Goal: Task Accomplishment & Management: Manage account settings

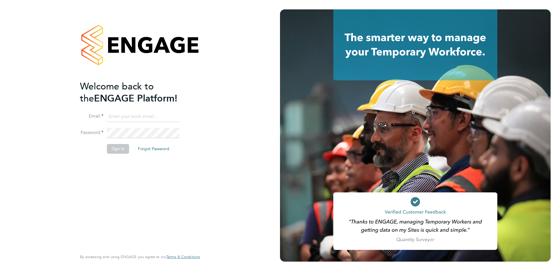
type input "Marcus.Kyzer@vistry.co.uk"
click at [111, 147] on button "Sign In" at bounding box center [118, 148] width 22 height 9
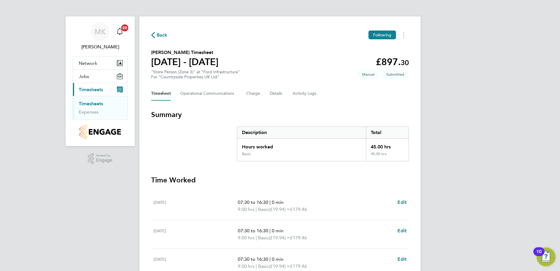
click at [413, 183] on div "Back Following Tony Englert's Timesheet 22 - 28 Sept 2025 £897. 30 "Store Perso…" at bounding box center [279, 217] width 281 height 402
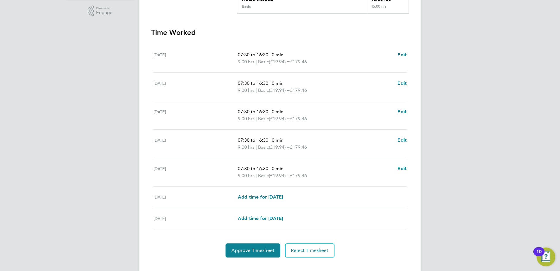
scroll to position [157, 0]
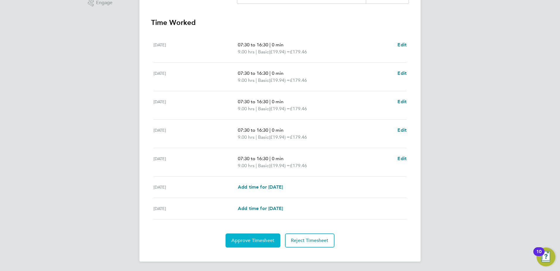
click at [257, 239] on span "Approve Timesheet" at bounding box center [252, 240] width 43 height 6
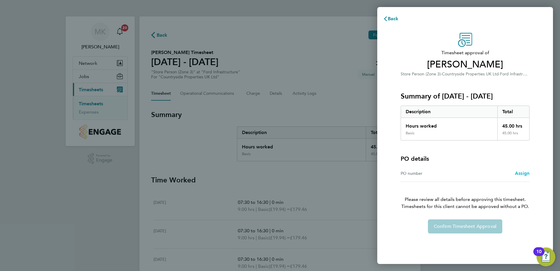
click at [524, 171] on span "Assign" at bounding box center [522, 173] width 15 height 6
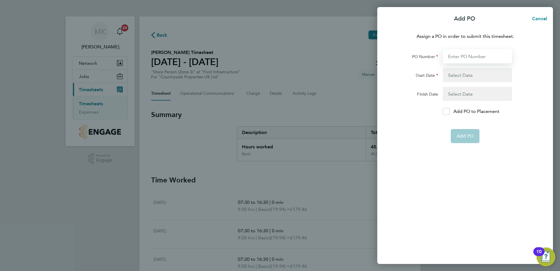
click at [468, 55] on input "PO Number" at bounding box center [477, 56] width 69 height 14
type input "M-Ford/00015"
click at [459, 75] on button "button" at bounding box center [477, 75] width 69 height 14
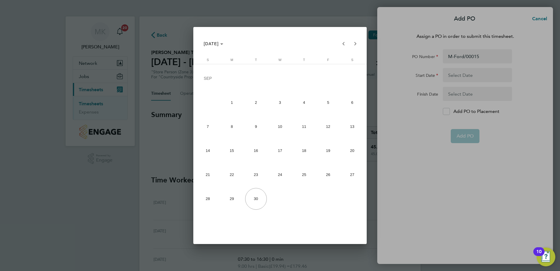
click at [233, 176] on span "22" at bounding box center [232, 175] width 22 height 22
type input "22 Sep 25"
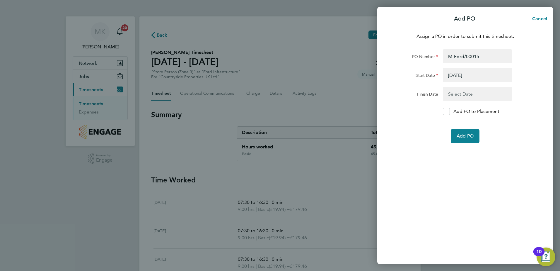
click at [463, 97] on button "button" at bounding box center [477, 94] width 69 height 14
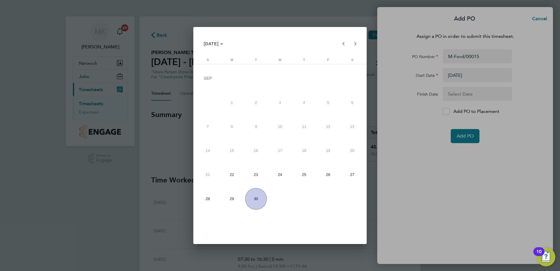
click at [207, 193] on span "28" at bounding box center [208, 199] width 22 height 22
type input "28 Sep 25"
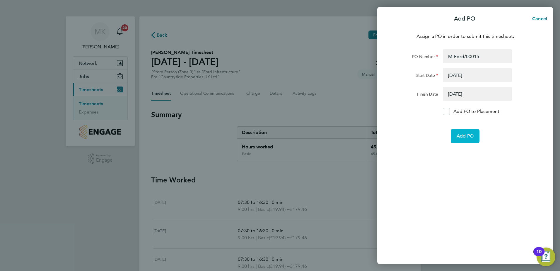
click at [474, 136] on button "Add PO" at bounding box center [465, 136] width 29 height 14
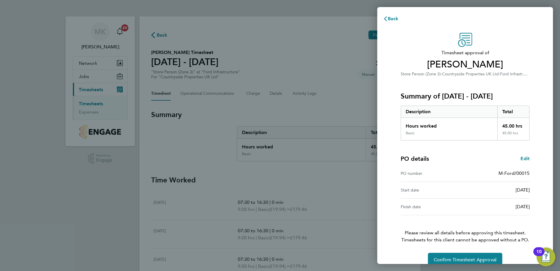
scroll to position [10, 0]
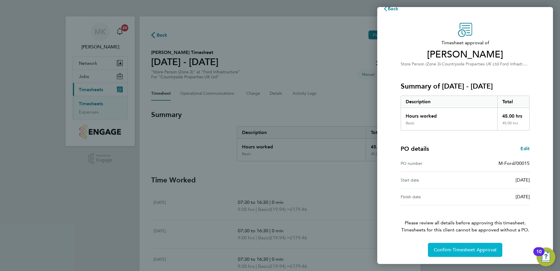
click at [468, 249] on span "Confirm Timesheet Approval" at bounding box center [465, 250] width 63 height 6
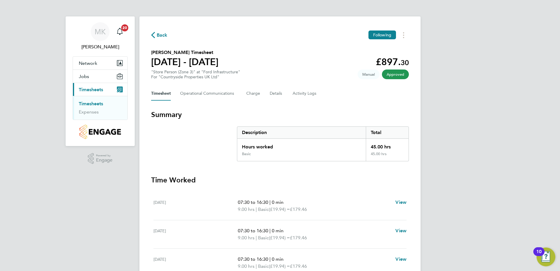
click at [91, 91] on span "Timesheets" at bounding box center [91, 90] width 24 height 6
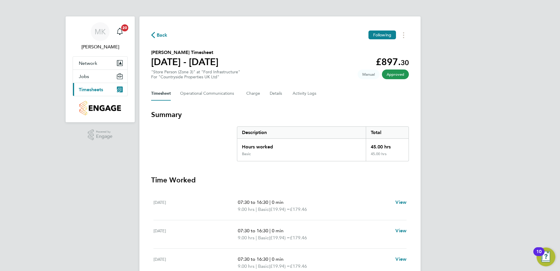
click at [98, 89] on span "Timesheets" at bounding box center [91, 90] width 24 height 6
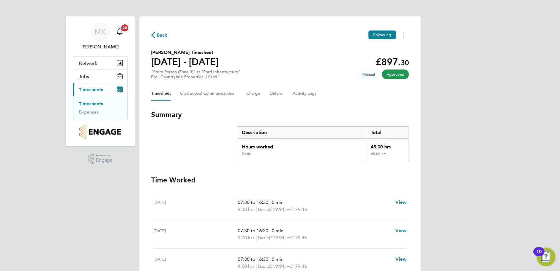
drag, startPoint x: 92, startPoint y: 104, endPoint x: 96, endPoint y: 104, distance: 3.5
click at [92, 104] on link "Timesheets" at bounding box center [91, 104] width 24 height 6
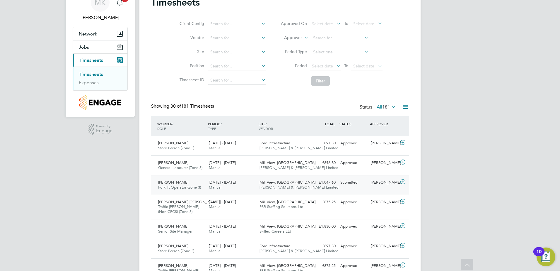
click at [243, 184] on div "22 - 28 Sep 2025 Manual" at bounding box center [232, 185] width 51 height 15
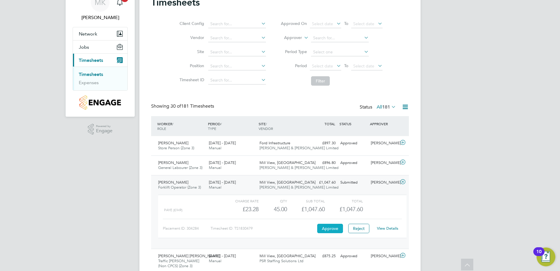
click at [332, 225] on button "Approve" at bounding box center [330, 228] width 26 height 9
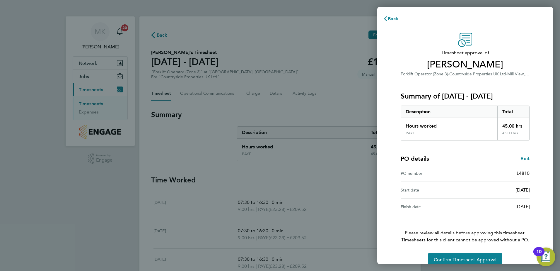
scroll to position [10, 0]
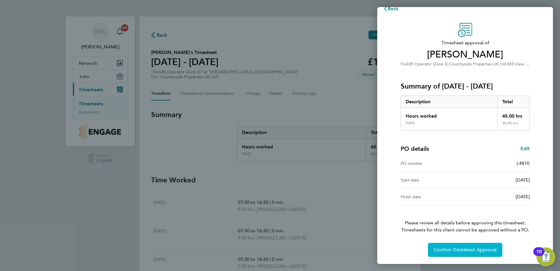
click at [458, 245] on button "Confirm Timesheet Approval" at bounding box center [465, 250] width 74 height 14
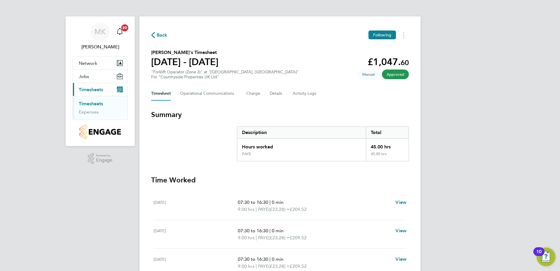
click at [90, 103] on link "Timesheets" at bounding box center [91, 104] width 24 height 6
